Goal: Task Accomplishment & Management: Manage account settings

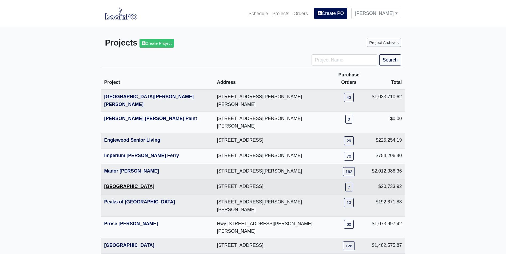
click at [128, 184] on link "[GEOGRAPHIC_DATA]" at bounding box center [129, 186] width 50 height 5
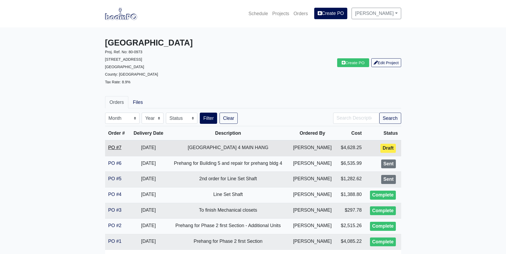
click at [116, 148] on link "PO #7" at bounding box center [114, 147] width 13 height 5
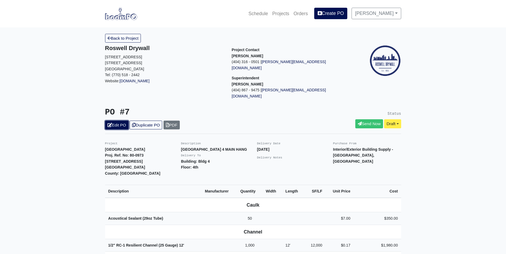
click at [117, 121] on link "Edit PO" at bounding box center [116, 125] width 23 height 9
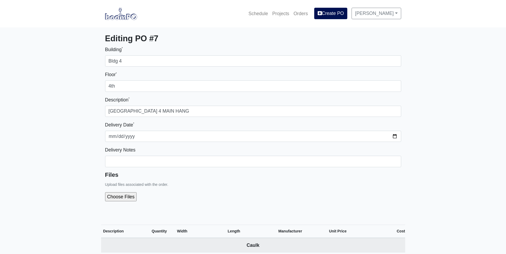
select select
click at [121, 198] on input "file" at bounding box center [149, 196] width 89 height 9
type input "C:\fakepath\Metropolitan Place Breakdown Bldg 4 Level 4.pdf"
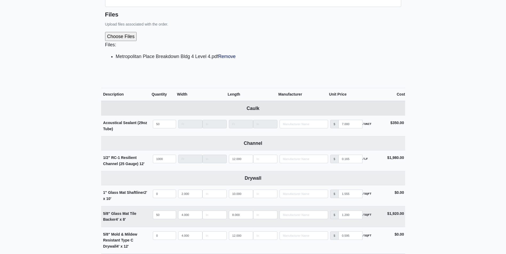
scroll to position [160, 0]
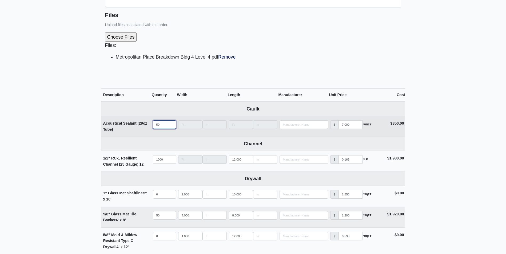
drag, startPoint x: 159, startPoint y: 125, endPoint x: 143, endPoint y: 126, distance: 16.0
click at [143, 126] on tr "Acoustical Sealant (29oz Tube) Qty 50 Width Length Manufacturer No Results Pric…" at bounding box center [253, 126] width 304 height 21
type input "3"
select select
type input "30"
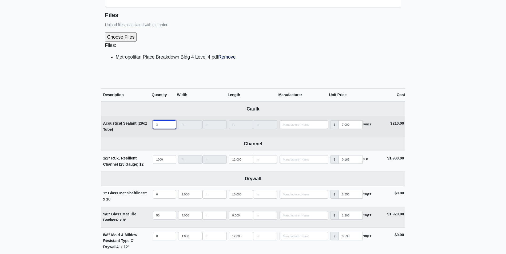
select select
type input "30"
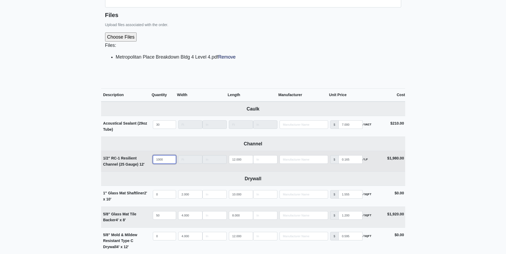
drag, startPoint x: 164, startPoint y: 160, endPoint x: 117, endPoint y: 164, distance: 47.1
click at [117, 164] on tr "1/2" RC-1 Resilient Channel (25 Gauge) 12' Qty 1000 Width Length 12.000 Manufac…" at bounding box center [253, 161] width 304 height 21
type input "8"
select select
type input "85"
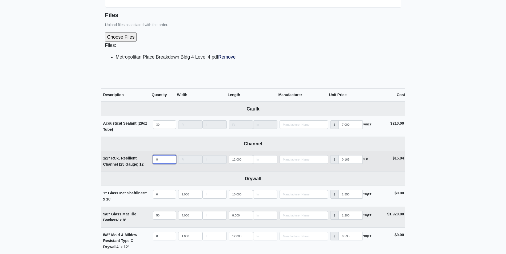
select select
type input "850"
select select
type input "850"
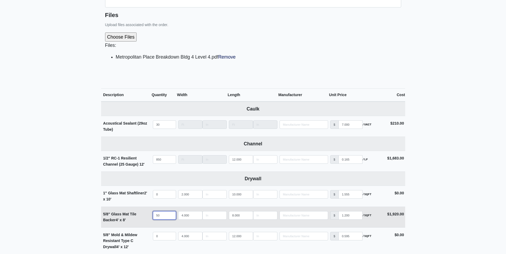
drag, startPoint x: 163, startPoint y: 216, endPoint x: 156, endPoint y: 217, distance: 6.9
click at [156, 217] on input "50" at bounding box center [164, 215] width 23 height 9
type input "4"
select select
type input "42"
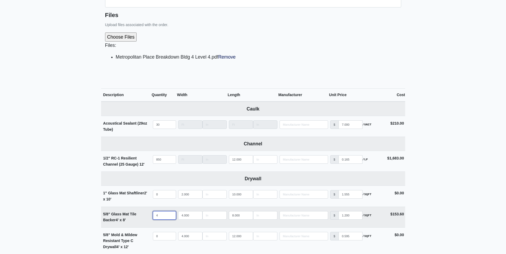
select select
type input "42"
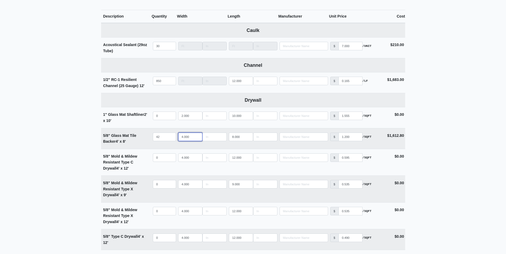
scroll to position [240, 0]
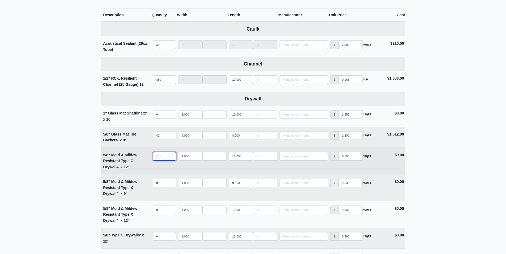
click at [158, 158] on input "quantity" at bounding box center [164, 156] width 23 height 9
type input "2"
select select
type input "22"
select select
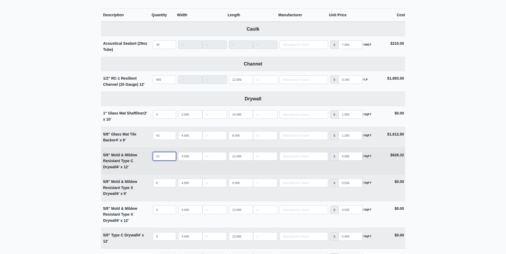
type input "22"
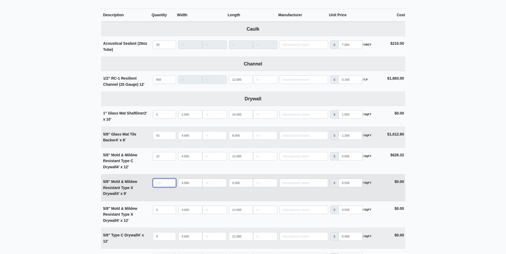
click at [158, 184] on input "quantity" at bounding box center [164, 183] width 23 height 9
type input "2"
select select
type input "22"
select select
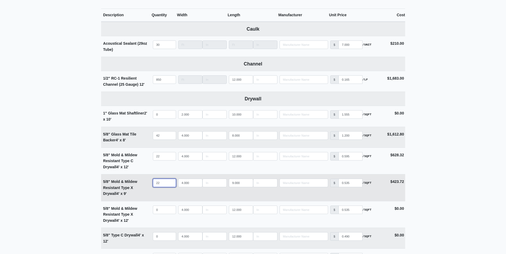
type input "224"
select select
type input "224"
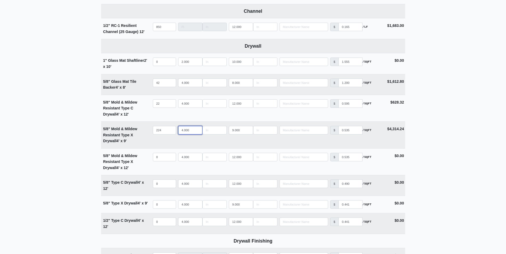
scroll to position [293, 0]
click at [155, 185] on input "quantity" at bounding box center [164, 183] width 23 height 9
type input "1"
select select
type input "16"
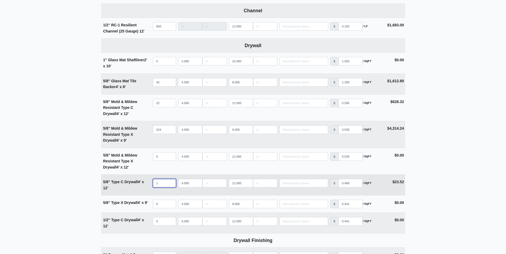
select select
type input "166"
select select
type input "166"
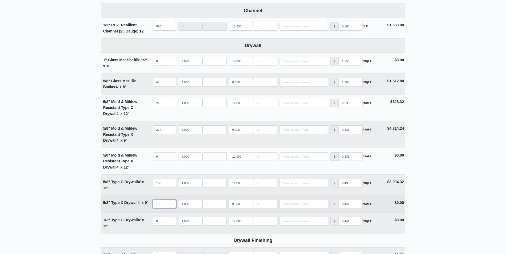
click at [160, 201] on input "quantity" at bounding box center [164, 204] width 23 height 9
type input "5"
select select
type input "59"
select select
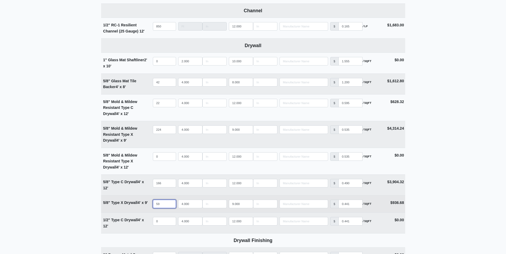
type input "598"
select select
type input "598"
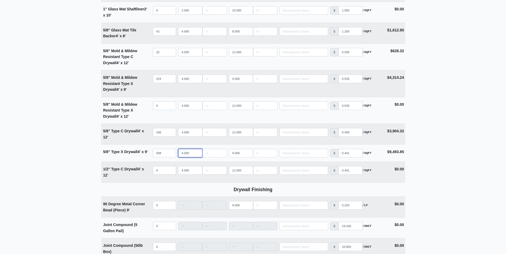
scroll to position [426, 0]
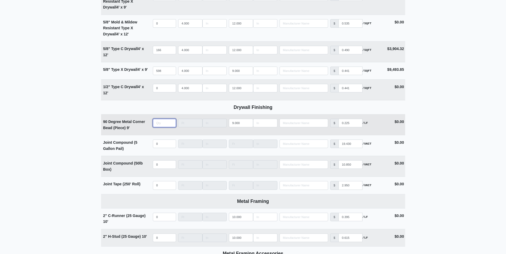
click at [160, 123] on input "quantity" at bounding box center [164, 123] width 23 height 9
type input "1"
select select
type input "10"
select select
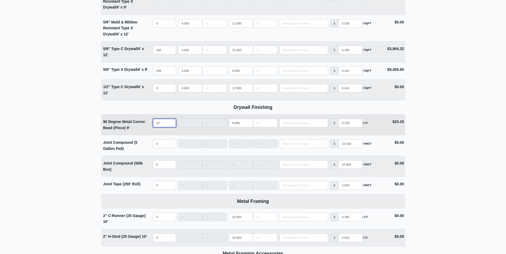
type input "100"
select select
type input "100"
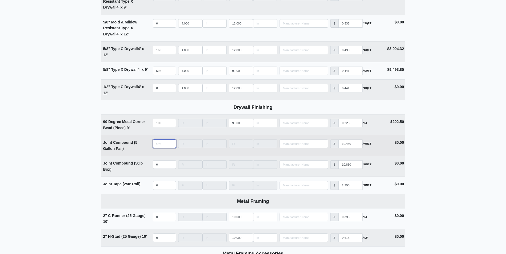
click at [161, 145] on input "quantity" at bounding box center [164, 144] width 23 height 9
type input "5"
select select
type input "5"
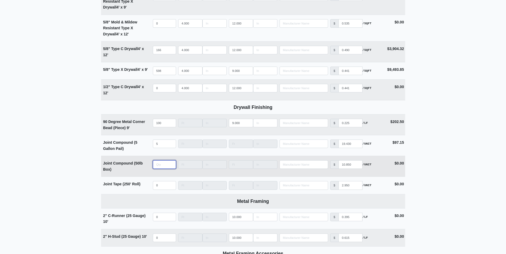
click at [160, 165] on input "quantity" at bounding box center [164, 164] width 23 height 9
type input "1"
select select
type input "12"
select select
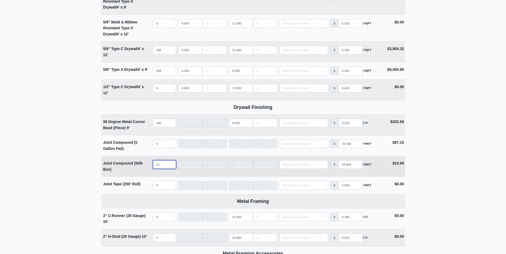
type input "120"
select select
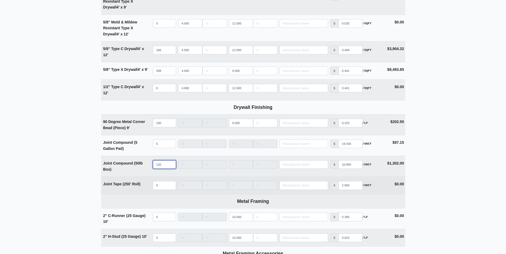
type input "120"
click at [160, 185] on input "quantity" at bounding box center [164, 185] width 23 height 9
type input "4"
select select
type input "40"
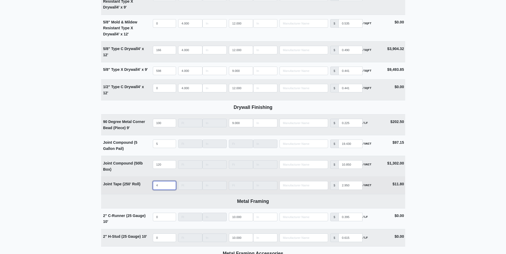
select select
type input "40"
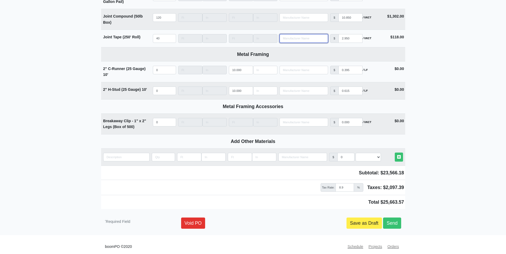
scroll to position [580, 0]
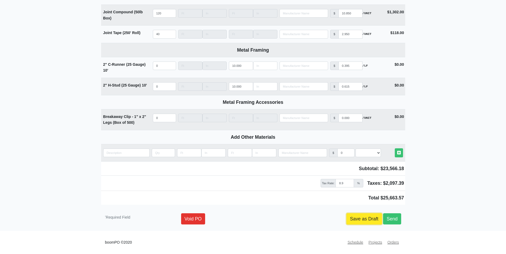
click at [367, 221] on link "Save as Draft" at bounding box center [363, 218] width 35 height 11
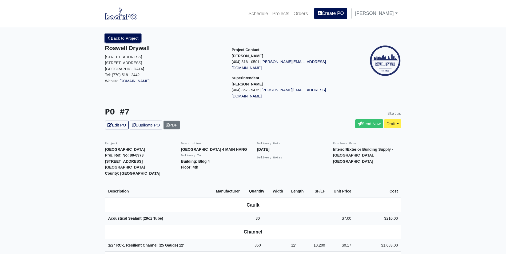
click at [117, 41] on link "Back to Project" at bounding box center [123, 38] width 36 height 9
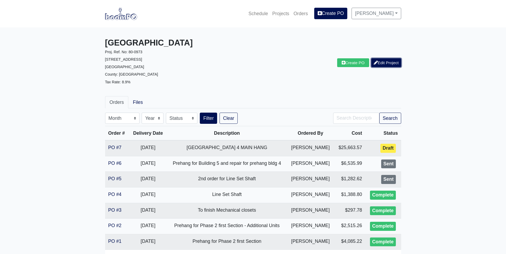
click at [376, 65] on link "Edit Project" at bounding box center [386, 62] width 30 height 9
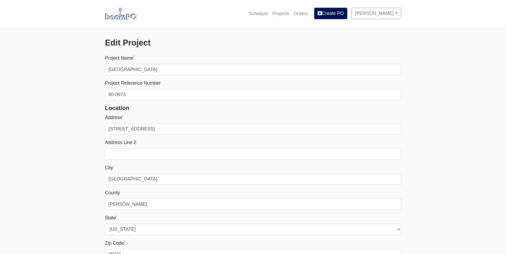
select select
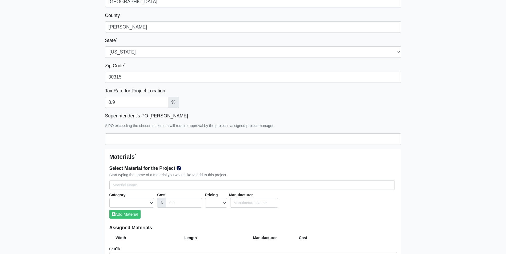
scroll to position [187, 0]
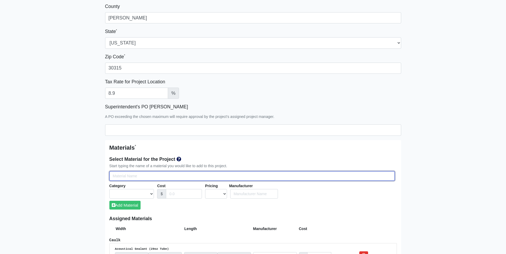
click at [119, 174] on input "Select Team Members for the Project" at bounding box center [251, 176] width 285 height 10
type input "m"
select select
type input "mu"
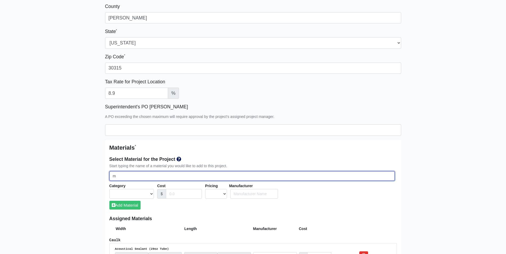
select select
type input "mud"
select select
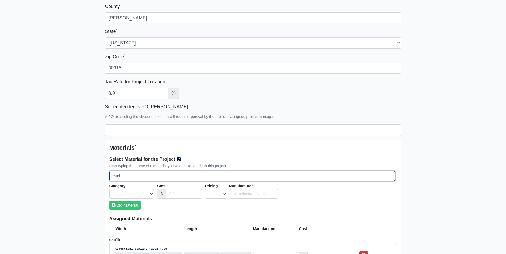
type input "mudd"
select select
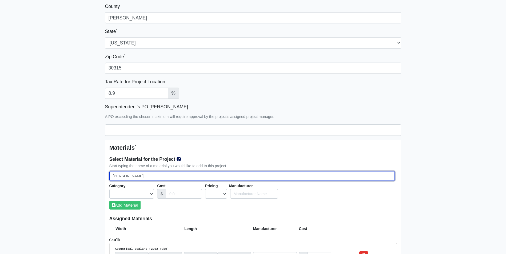
select select
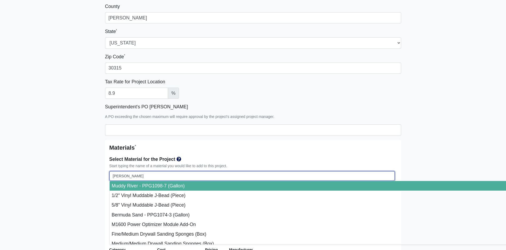
select select
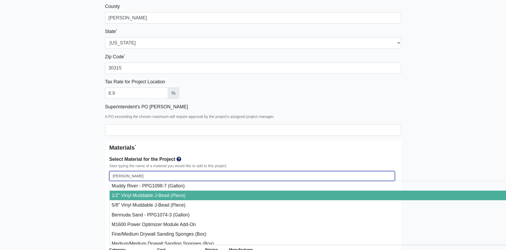
select select
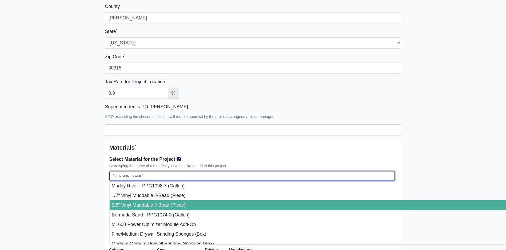
type input "5/8" Vinyl Muddable J-Bead (Piece)"
select select "[object Object]"
select select "1"
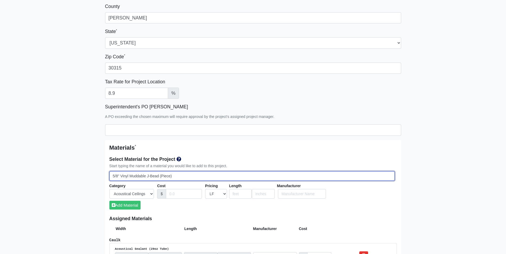
type input "5/8" Vinyl Muddable J-Bead (Piece)"
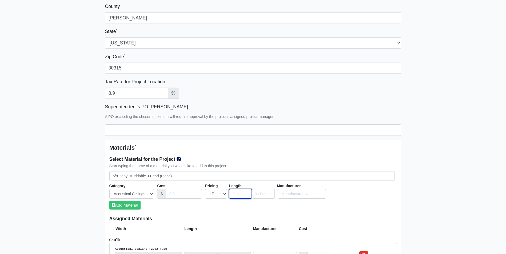
click at [240, 192] on input "number" at bounding box center [240, 194] width 23 height 10
type input "10"
click at [182, 194] on input "Cost" at bounding box center [184, 194] width 36 height 10
type input ".200"
click at [137, 206] on button "Add Material" at bounding box center [124, 205] width 31 height 9
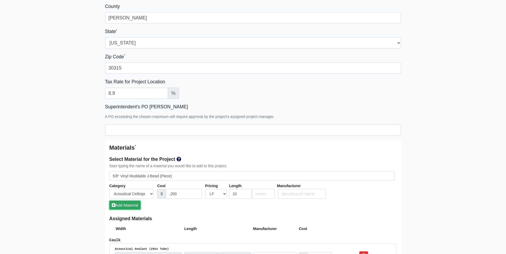
select select
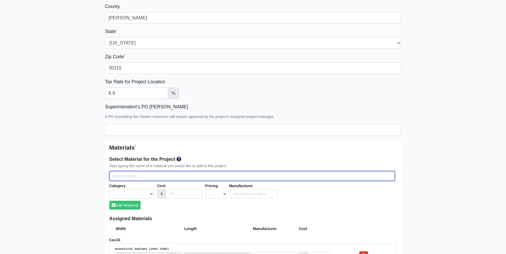
click at [157, 175] on input "Select Team Members for the Project" at bounding box center [251, 176] width 285 height 10
type input "S"
select select
type input "St"
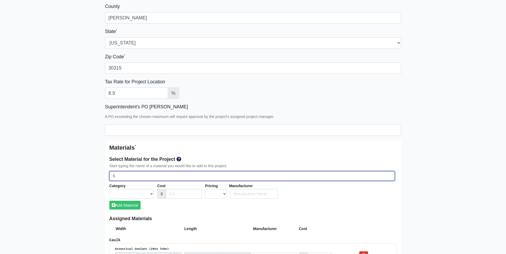
select select
type input "Str"
select select
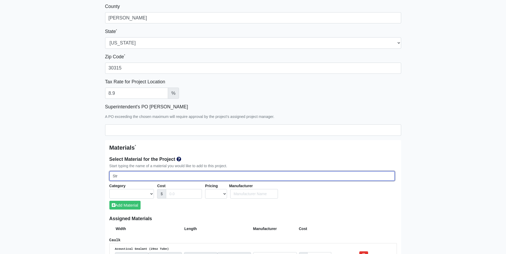
type input "Stra"
select select
type input "Strai"
select select
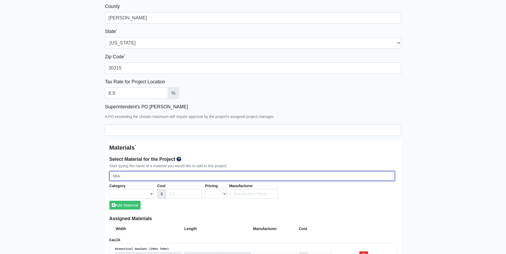
select select
type input "Straig"
select select
type input "Straigh"
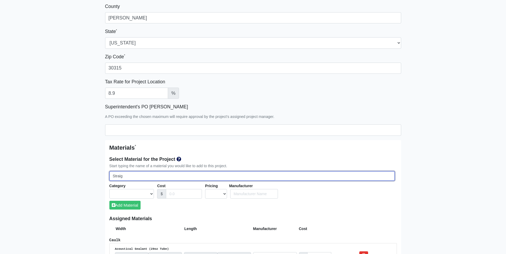
select select
type input "Straight"
select select
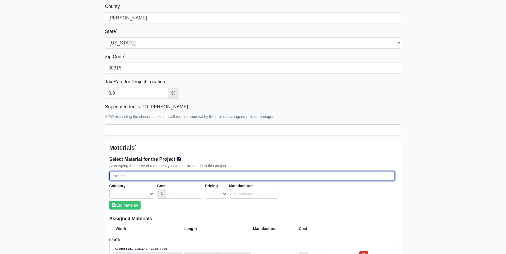
type input "Straight"
select select
type input "Straight F"
select select
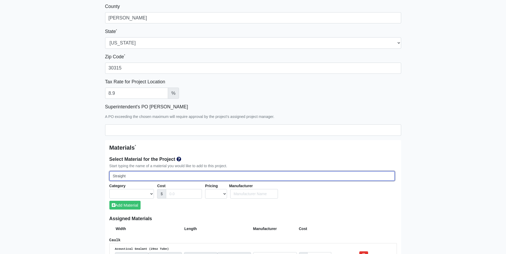
select select
type input "Straight Fl"
select select
type input "Straight Fle"
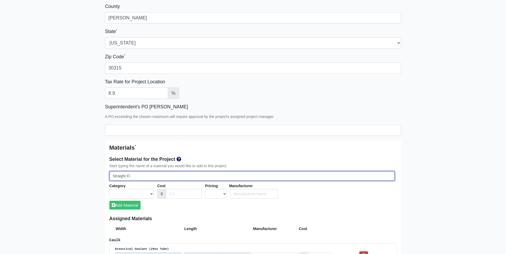
select select
type input "Straight Flex"
select select
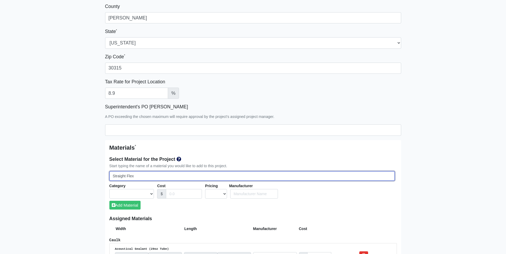
type input "Straight Flex"
select select
type input "Straight Flex -"
select select
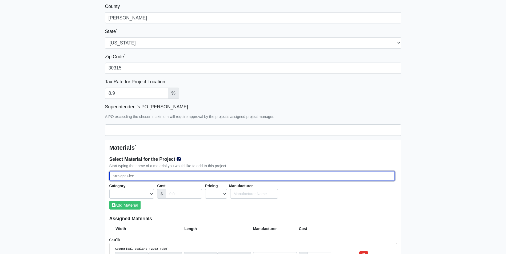
select select
type input "Straight Flex -"
select select
type input "Straight Flex - R"
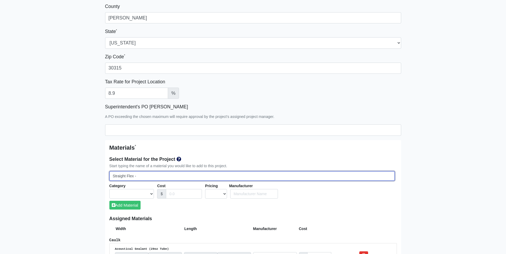
select select
type input "Straight Flex - Ro"
select select
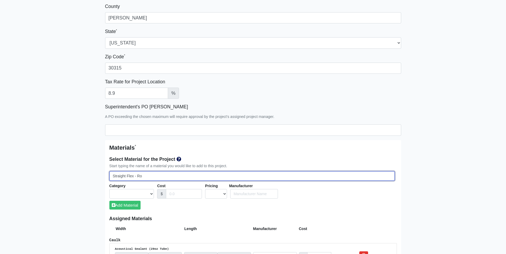
type input "Straight Flex - Rol"
select select
type input "Straight Flex - Roll"
select select
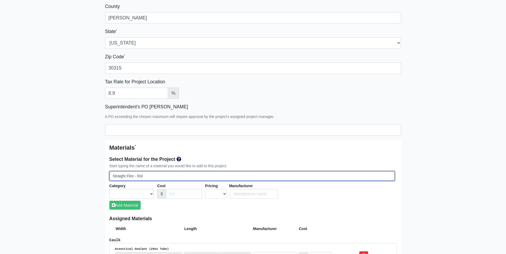
select select
type input "Straight Flex - Roll"
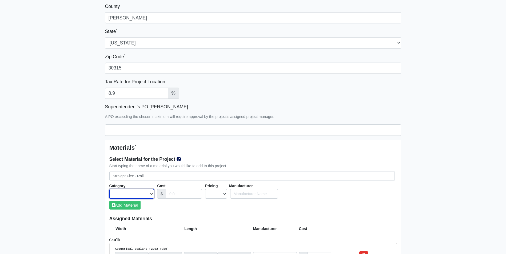
select select
select select "[object Object]"
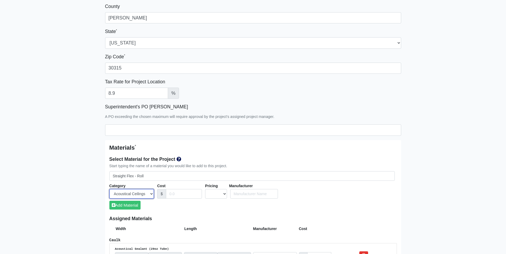
select select
select select "[object Object]"
select select
select select "[object Object]"
select select
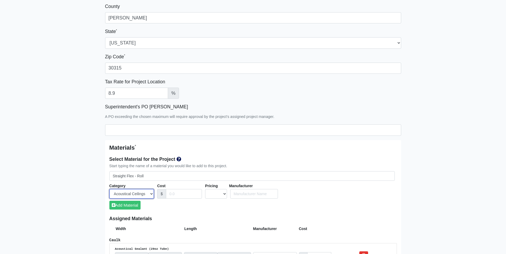
select select "[object Object]"
select select
select select "[object Object]"
select select
select select "[object Object]"
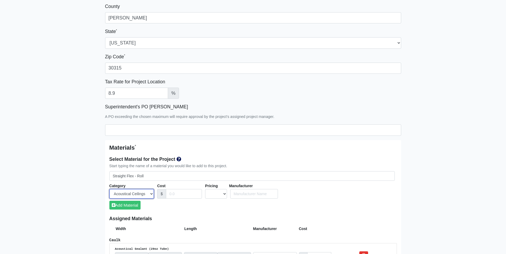
select select
select select "[object Object]"
select select
select select "[object Object]"
select select
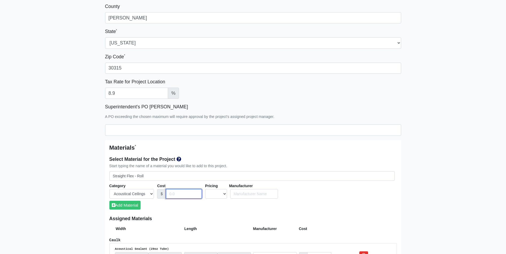
type input "2"
select select
type input "29"
select select
type input "29"
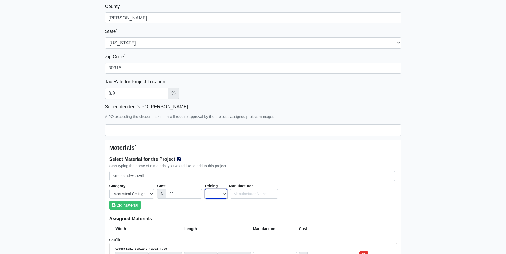
select select "2"
click at [119, 206] on button "Add Material" at bounding box center [124, 205] width 31 height 9
select select
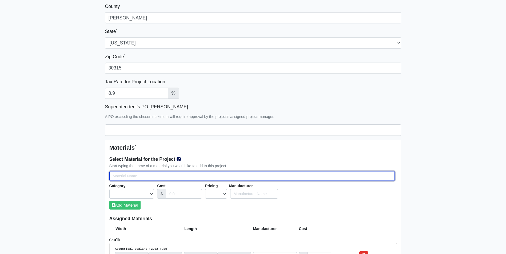
click at [117, 174] on input "Select Team Members for the Project" at bounding box center [251, 176] width 285 height 10
type input "0"
select select
type input "09"
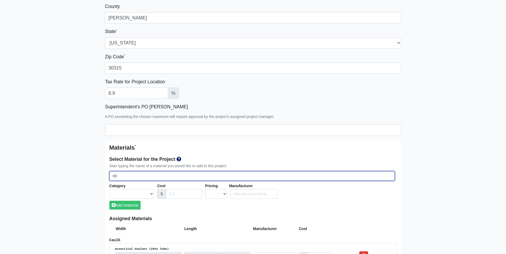
select select
type input "093"
select select
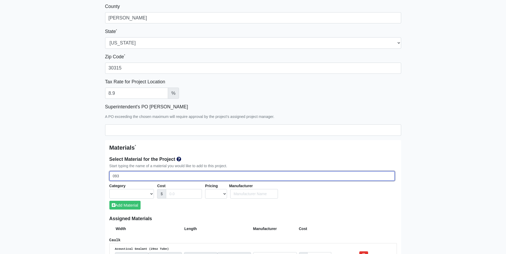
select select
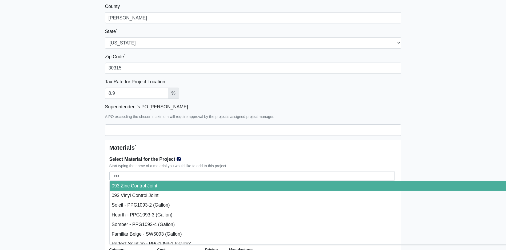
type input "093 Zinc Control Joint"
select select "[object Object]"
select select "1"
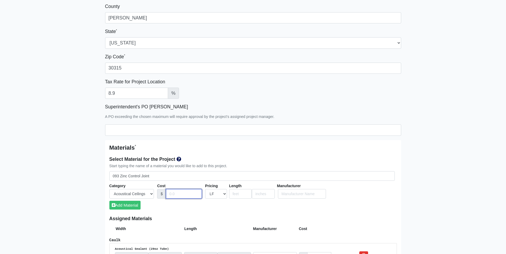
click at [178, 197] on input "Cost" at bounding box center [184, 194] width 36 height 10
type input "975"
select select "4"
type input ","
type input ".975"
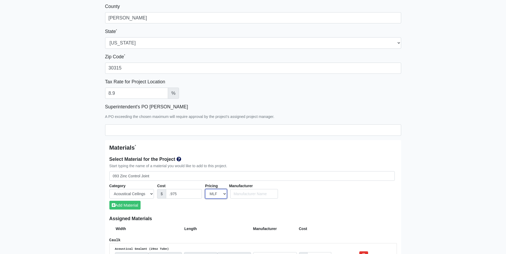
select select "1"
type input "10"
click at [129, 206] on button "Add Material" at bounding box center [124, 205] width 31 height 9
select select
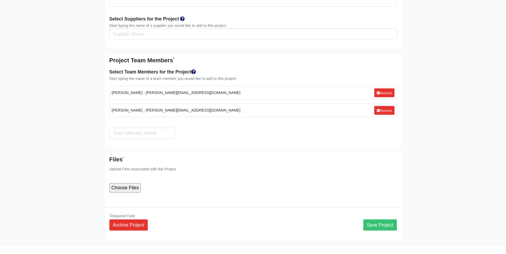
scroll to position [1061, 0]
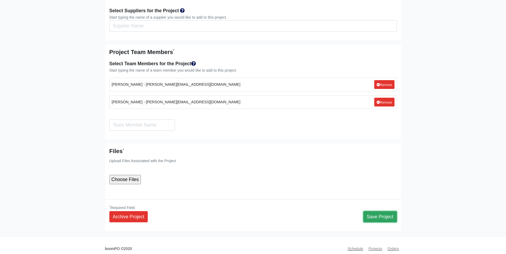
click at [375, 211] on button "Save Project" at bounding box center [380, 216] width 34 height 11
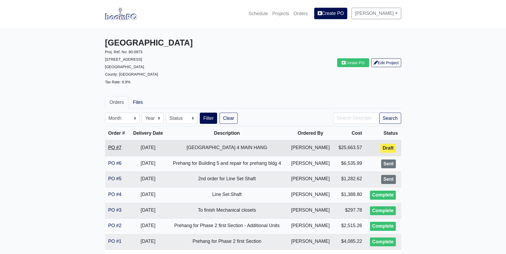
click at [112, 147] on link "PO #7" at bounding box center [114, 147] width 13 height 5
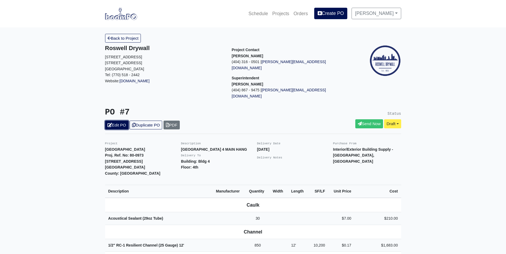
click at [115, 121] on link "Edit PO" at bounding box center [116, 125] width 23 height 9
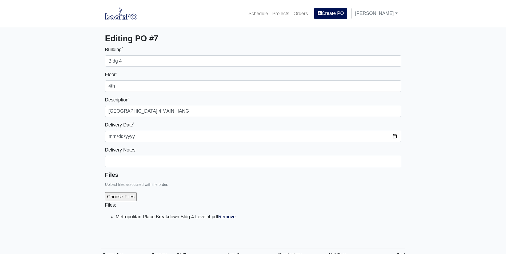
select select
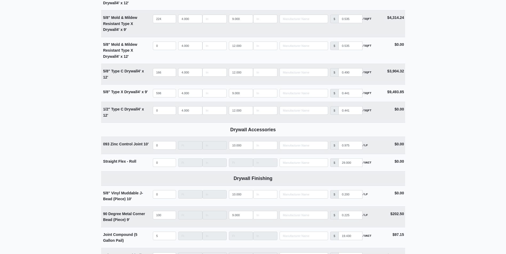
scroll to position [453, 0]
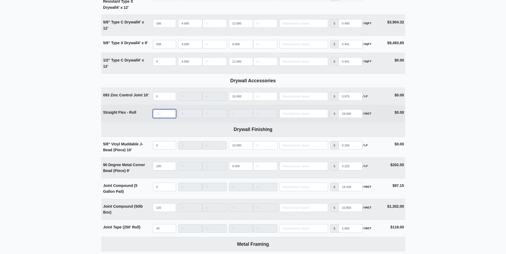
click at [156, 116] on input "quantity" at bounding box center [164, 114] width 23 height 9
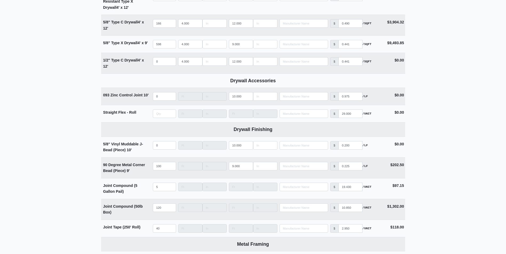
type input "0"
type input "2"
select select
type input "2"
click at [156, 98] on input "quantity" at bounding box center [164, 96] width 23 height 9
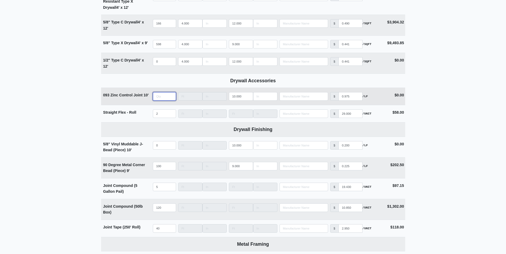
type input "1"
select select
type input "10"
select select
type input "11"
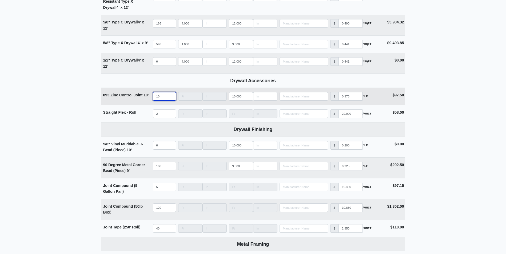
select select
click at [170, 96] on input "11" at bounding box center [164, 96] width 23 height 9
type input "12"
select select
type input "12"
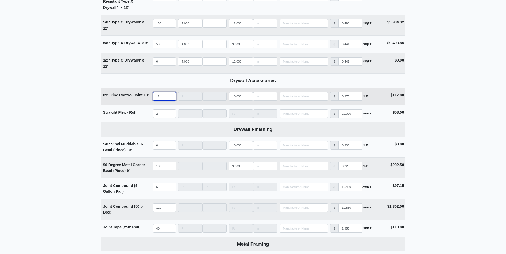
click at [170, 96] on input "12" at bounding box center [164, 96] width 23 height 9
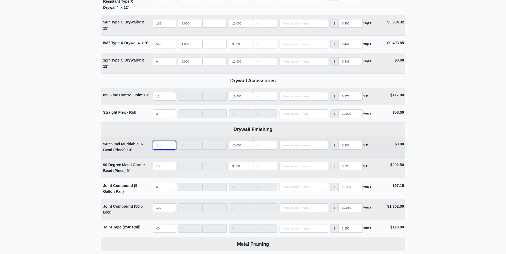
click at [166, 145] on input "quantity" at bounding box center [164, 145] width 23 height 9
type input "1"
select select
type input "10"
select select
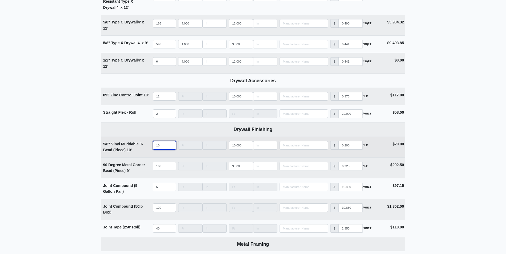
type input "100"
select select
drag, startPoint x: 166, startPoint y: 148, endPoint x: 137, endPoint y: 150, distance: 29.1
click at [137, 150] on tr "5/8" Vinyl Muddable J-Bead (Piece) 10' Qty 100 Width Length 10.000 Manufacturer…" at bounding box center [253, 147] width 304 height 21
type input "5"
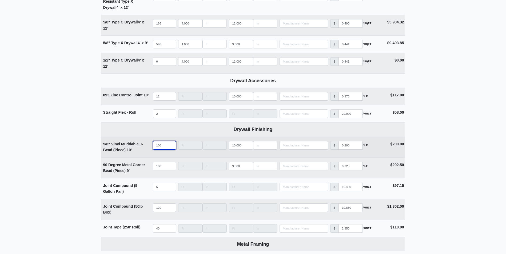
select select
type input "50"
select select
type input "50"
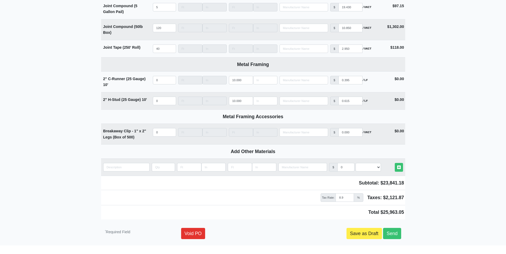
scroll to position [650, 0]
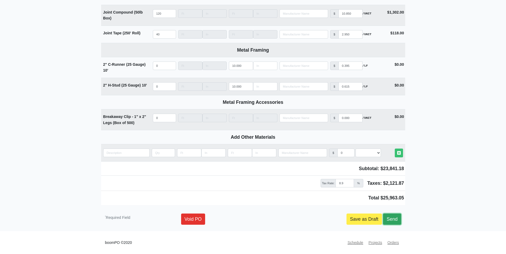
click at [390, 217] on link "Send" at bounding box center [392, 219] width 18 height 11
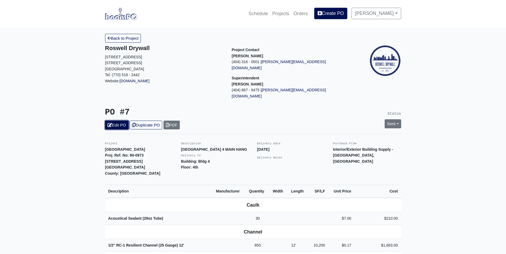
click at [119, 121] on link "Edit PO" at bounding box center [116, 125] width 23 height 9
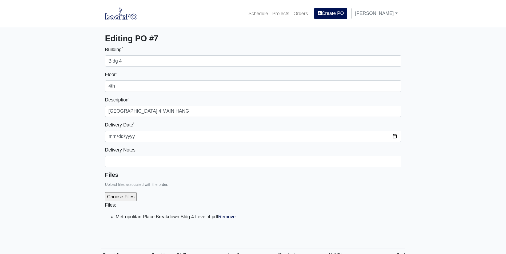
select select
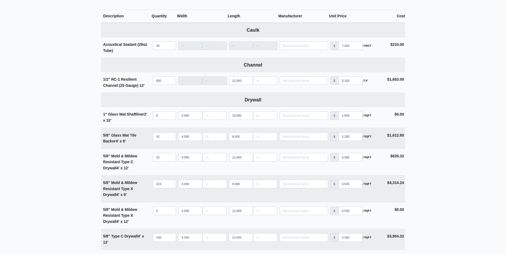
scroll to position [267, 0]
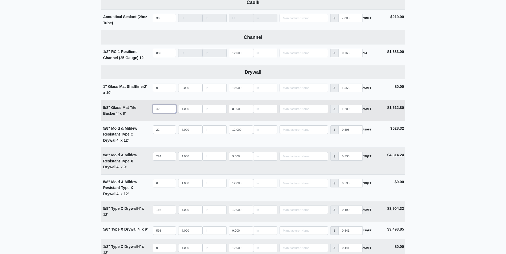
drag, startPoint x: 166, startPoint y: 109, endPoint x: 144, endPoint y: 111, distance: 21.9
click at [144, 111] on tr "5/8" Glass Mat Tile Backer 4' x 8' Qty 42 Width 4.000 Length 8.000 Manufacturer…" at bounding box center [253, 110] width 304 height 21
type input "0"
select select
type input "0"
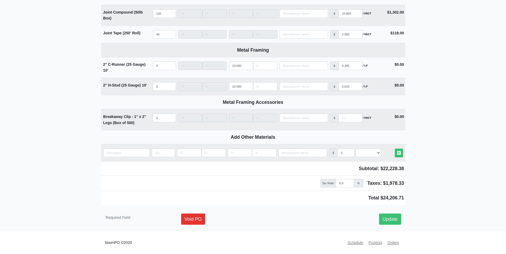
scroll to position [650, 0]
click at [396, 221] on link "Update" at bounding box center [390, 219] width 22 height 11
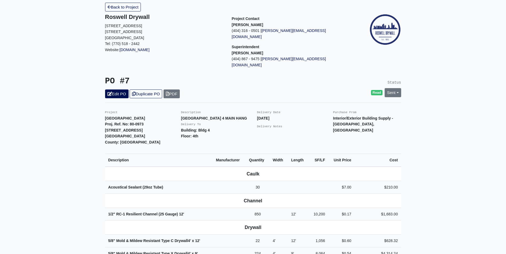
scroll to position [27, 0]
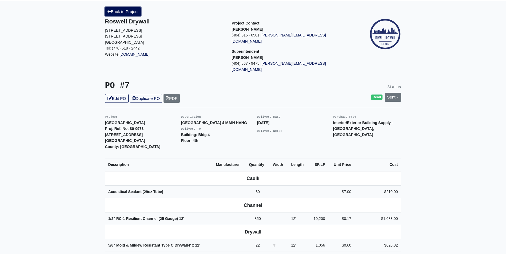
click at [116, 14] on link "Back to Project" at bounding box center [123, 11] width 36 height 9
